Goal: Check status

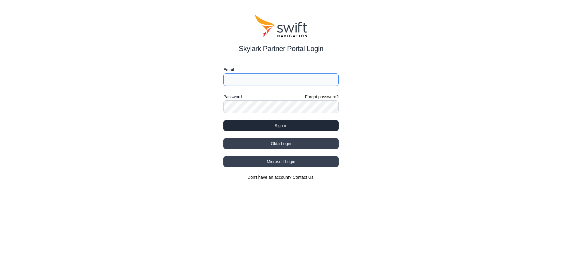
type input "[EMAIL_ADDRESS][DOMAIN_NAME]"
click at [297, 127] on button "Sign in" at bounding box center [280, 125] width 115 height 11
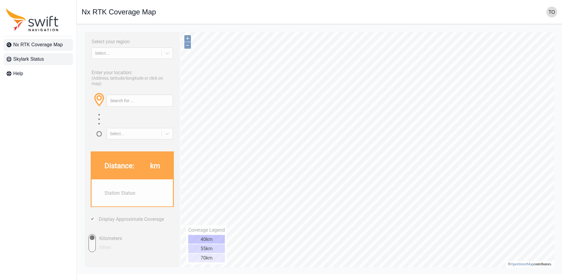
click at [35, 63] on link "Skylark Status" at bounding box center [38, 59] width 69 height 12
